Goal: Task Accomplishment & Management: Manage account settings

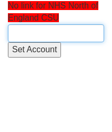
click at [30, 25] on input "text" at bounding box center [56, 33] width 97 height 18
paste input "Arden and Greater East Midlands CSU"
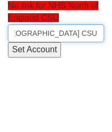
scroll to position [0, 56]
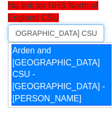
click at [34, 64] on div "Arden and Greater East Midlands CSU - ARD07 - Jamie Pownceby" at bounding box center [62, 74] width 100 height 61
type input "Arden and Greater East Midlands CSU - ARD07 - Jamie Pownceby"
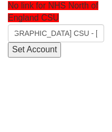
click at [34, 51] on input "Set Account" at bounding box center [34, 49] width 53 height 15
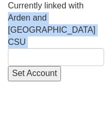
drag, startPoint x: 75, startPoint y: 25, endPoint x: 13, endPoint y: 15, distance: 63.0
click at [13, 15] on div "Currently linked with Arden and Greater East Midlands CSU Set Account" at bounding box center [56, 40] width 97 height 81
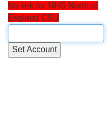
click at [56, 29] on input "text" at bounding box center [56, 33] width 97 height 18
click at [78, 33] on input "text" at bounding box center [56, 33] width 97 height 18
paste input "Arden and Greater East Midlands CSU"
type input "Arden and Greater East Midlands CSU"
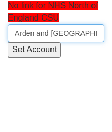
scroll to position [0, 58]
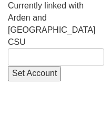
click at [63, 21] on span "Currently linked with Arden and [GEOGRAPHIC_DATA] CSU" at bounding box center [52, 23] width 88 height 45
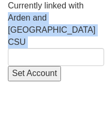
drag, startPoint x: 68, startPoint y: 28, endPoint x: 11, endPoint y: 16, distance: 58.3
click at [11, 16] on div "Currently linked with Arden and Greater East Midlands CSU Set Account" at bounding box center [56, 40] width 97 height 81
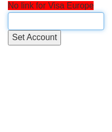
drag, startPoint x: 56, startPoint y: 16, endPoint x: 51, endPoint y: 17, distance: 5.3
click at [55, 17] on input "text" at bounding box center [56, 21] width 97 height 18
type input "V"
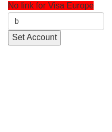
click at [45, 19] on input "b" at bounding box center [56, 21] width 97 height 18
type input "v"
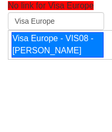
click at [61, 47] on div "Visa Europe - VIS08 - [PERSON_NAME]" at bounding box center [58, 44] width 92 height 25
type input "Visa Europe - VIS08 - [PERSON_NAME]"
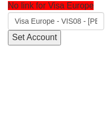
click at [23, 37] on input "Set Account" at bounding box center [34, 37] width 53 height 15
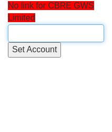
click at [23, 37] on input "text" at bounding box center [56, 33] width 97 height 18
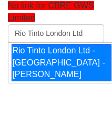
click at [47, 67] on div "Rio Tinto London Ltd - RIO01 - Antony Burns" at bounding box center [62, 62] width 100 height 37
type input "Rio Tinto London Ltd - RIO01 - Antony Burns"
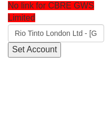
click at [33, 48] on input "Set Account" at bounding box center [34, 49] width 53 height 15
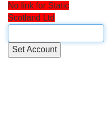
click at [40, 36] on input "text" at bounding box center [56, 33] width 97 height 18
type input "s"
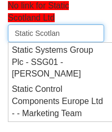
type input "Static Scotland"
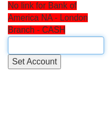
click at [44, 47] on input "text" at bounding box center [56, 45] width 97 height 18
paste input "Bank of America Merrill Lynch"
type input "Bank of America Merrill Lynch"
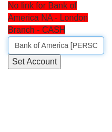
scroll to position [0, 28]
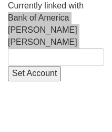
click at [11, 20] on div "Currently linked with Bank of America Merrill Lynch Set Account" at bounding box center [56, 40] width 97 height 81
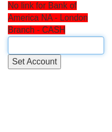
click at [38, 49] on input "text" at bounding box center [56, 45] width 97 height 18
paste input "Bank of America [PERSON_NAME] [PERSON_NAME]"
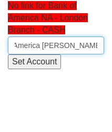
scroll to position [0, 26]
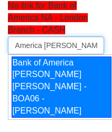
click at [60, 72] on div "Bank of America Merrill Lynch - BOA06 - Chris Hollely" at bounding box center [62, 86] width 100 height 61
type input "Bank of America Merrill Lynch - BOA06 - Chris Hollely"
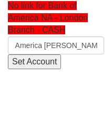
click at [39, 60] on input "Set Account" at bounding box center [34, 61] width 53 height 15
